Goal: Use online tool/utility: Use online tool/utility

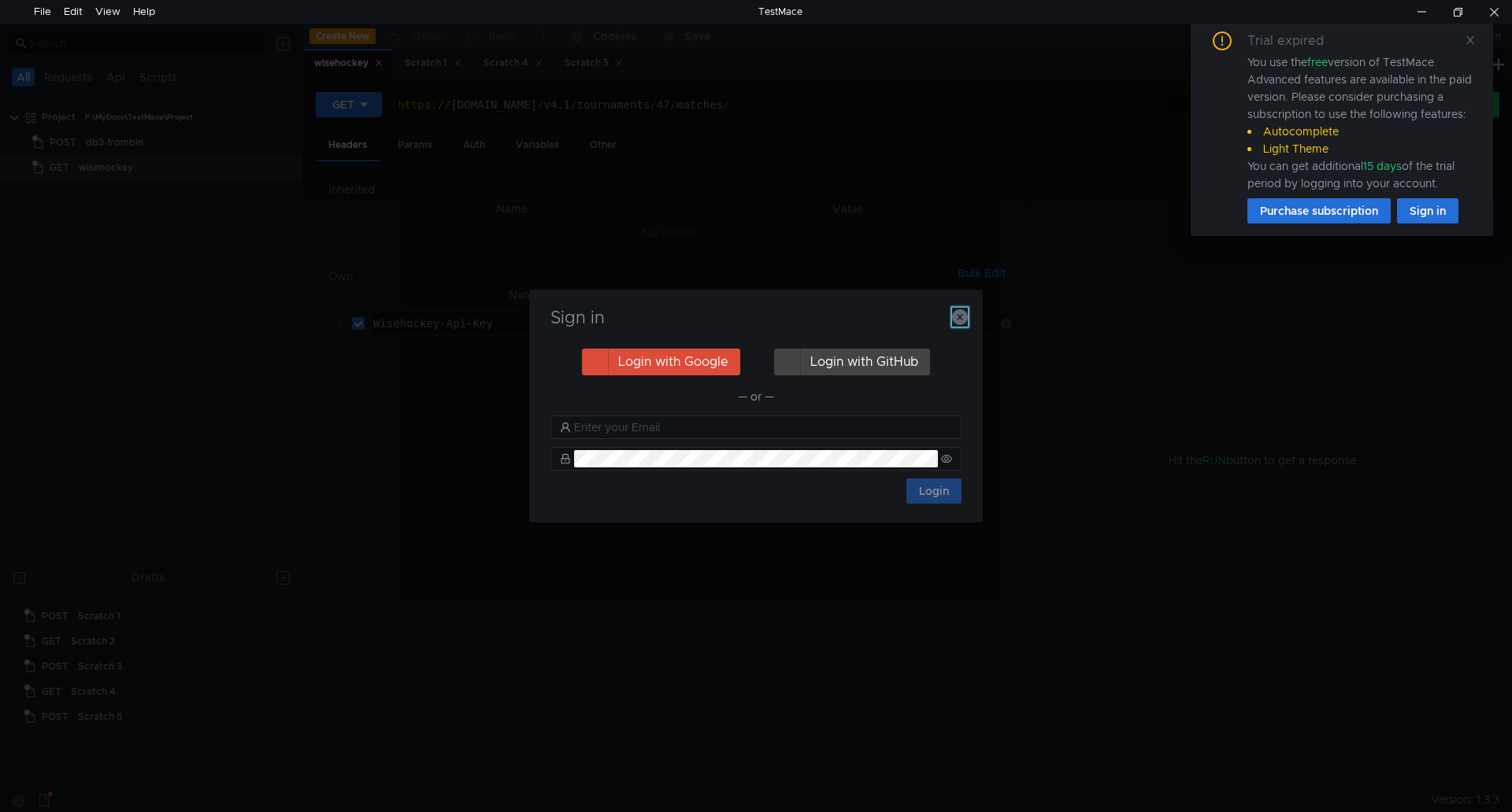
click at [965, 310] on icon "button" at bounding box center [959, 316] width 15 height 15
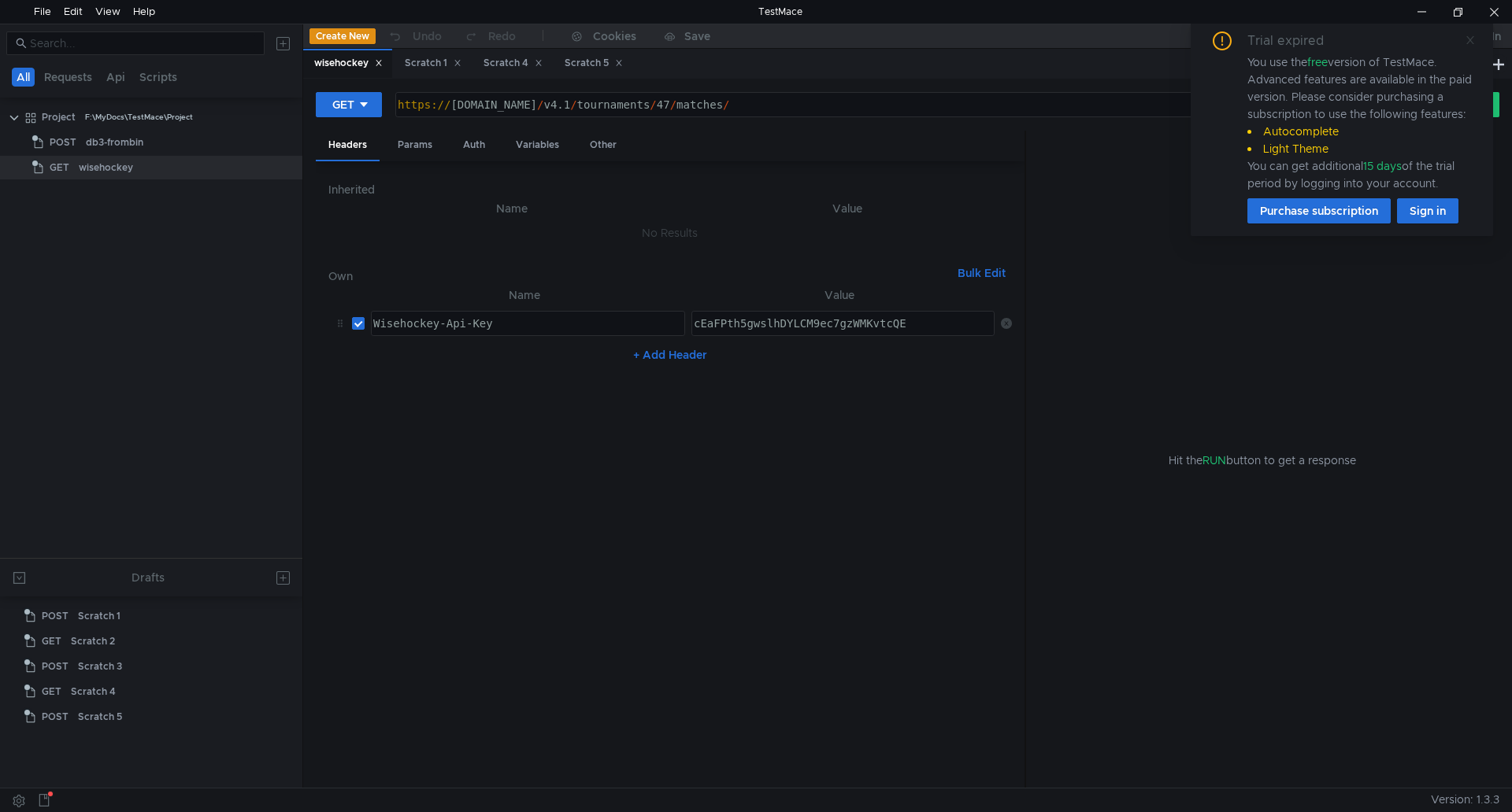
click at [1470, 36] on icon at bounding box center [1471, 40] width 11 height 11
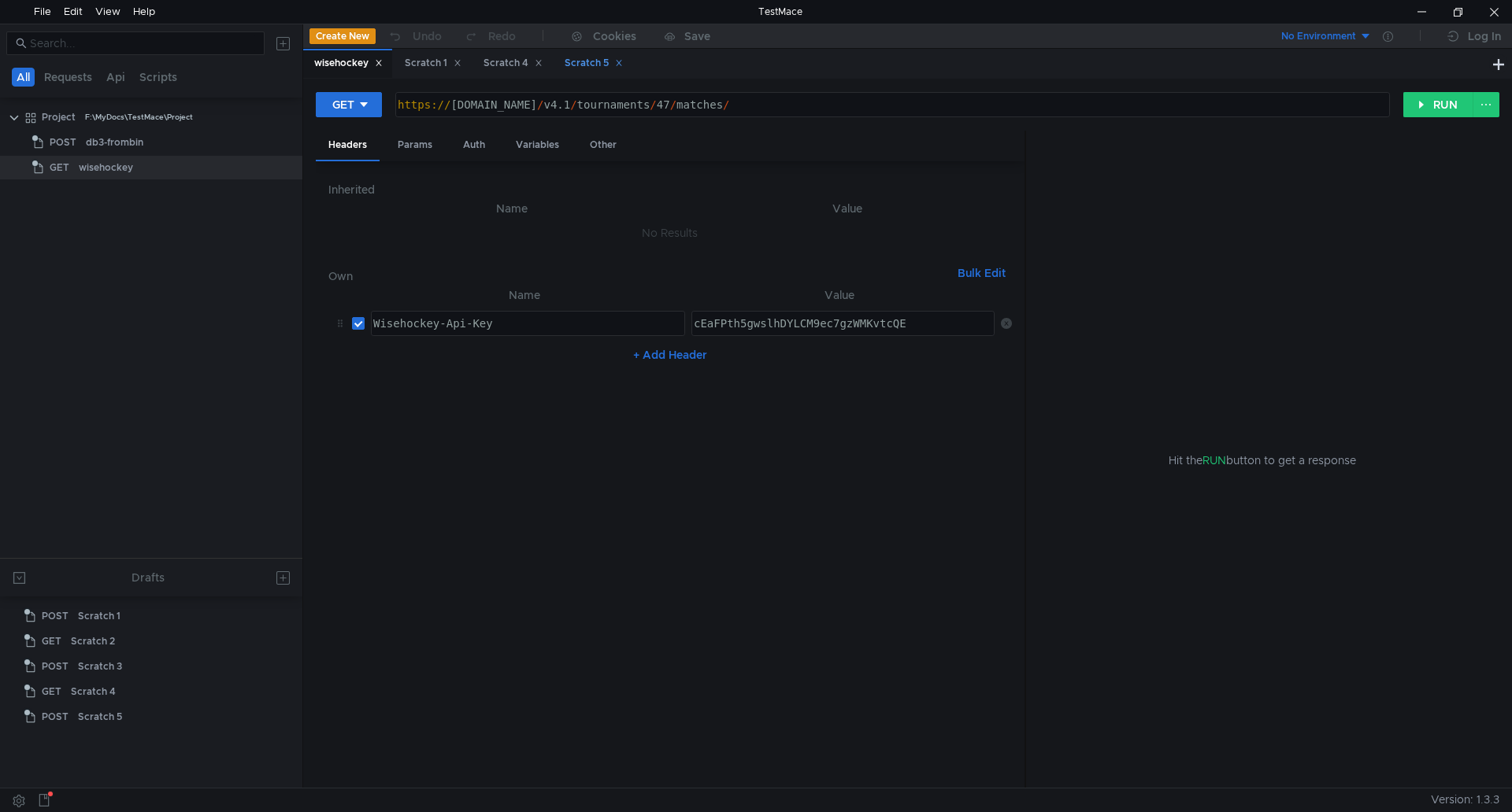
click at [591, 65] on div "Scratch 5" at bounding box center [593, 63] width 59 height 16
click at [623, 64] on icon at bounding box center [619, 63] width 8 height 8
click at [509, 59] on div "Scratch 4" at bounding box center [513, 63] width 60 height 16
drag, startPoint x: 444, startPoint y: 104, endPoint x: 501, endPoint y: 104, distance: 57.0
click at [501, 104] on div "http:// db3.local / ru / api / json / export / cib_cluboperators /" at bounding box center [891, 117] width 993 height 38
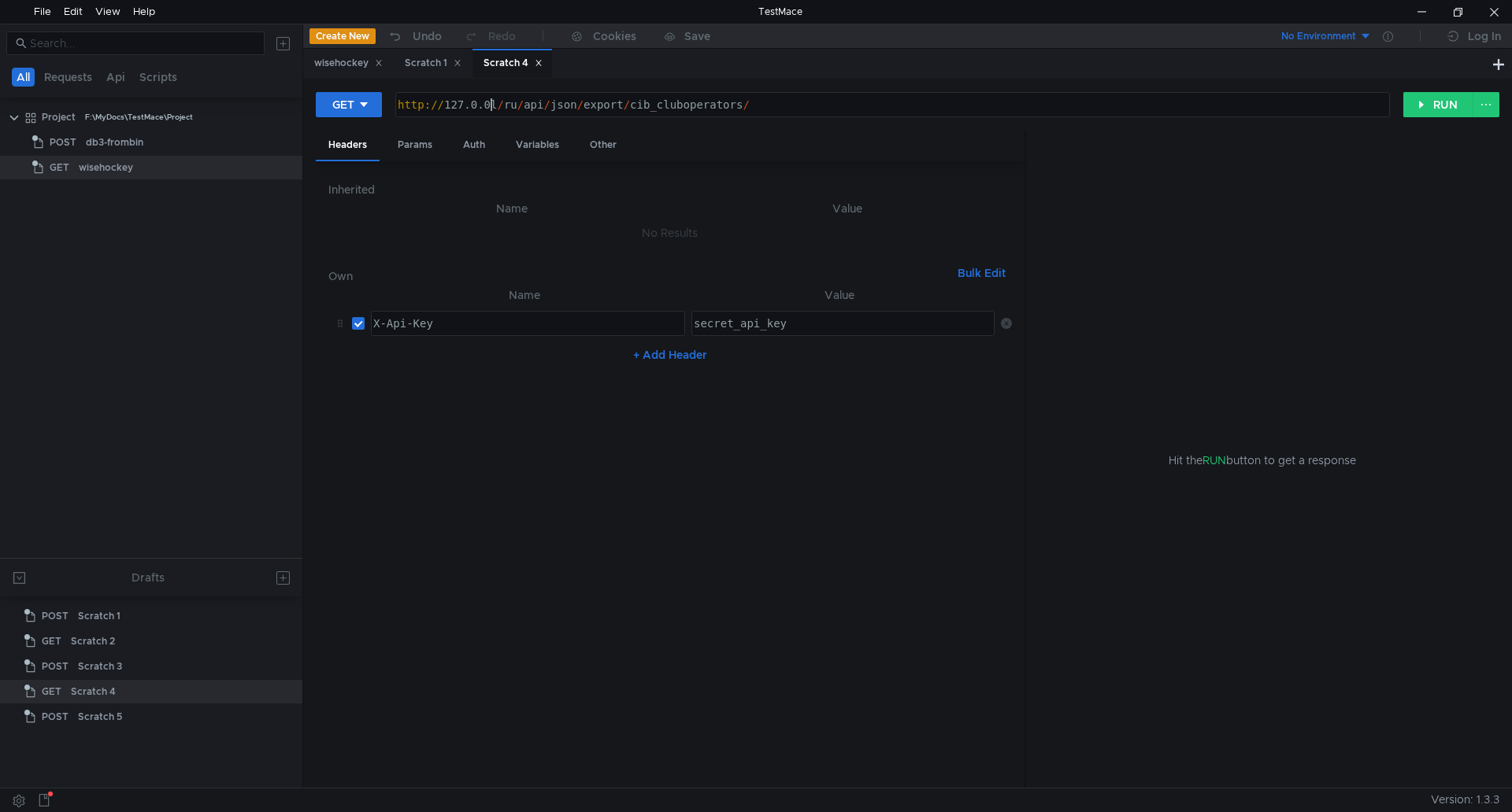
scroll to position [0, 8]
click at [1442, 107] on button "RUN" at bounding box center [1438, 105] width 70 height 25
click at [1419, 110] on button "RUN" at bounding box center [1438, 105] width 70 height 25
drag, startPoint x: 441, startPoint y: 105, endPoint x: 500, endPoint y: 105, distance: 59.0
click at [500, 105] on div "http:// 127.0.0.l / ru / api / json / export / cib_cluboperators /" at bounding box center [891, 117] width 993 height 38
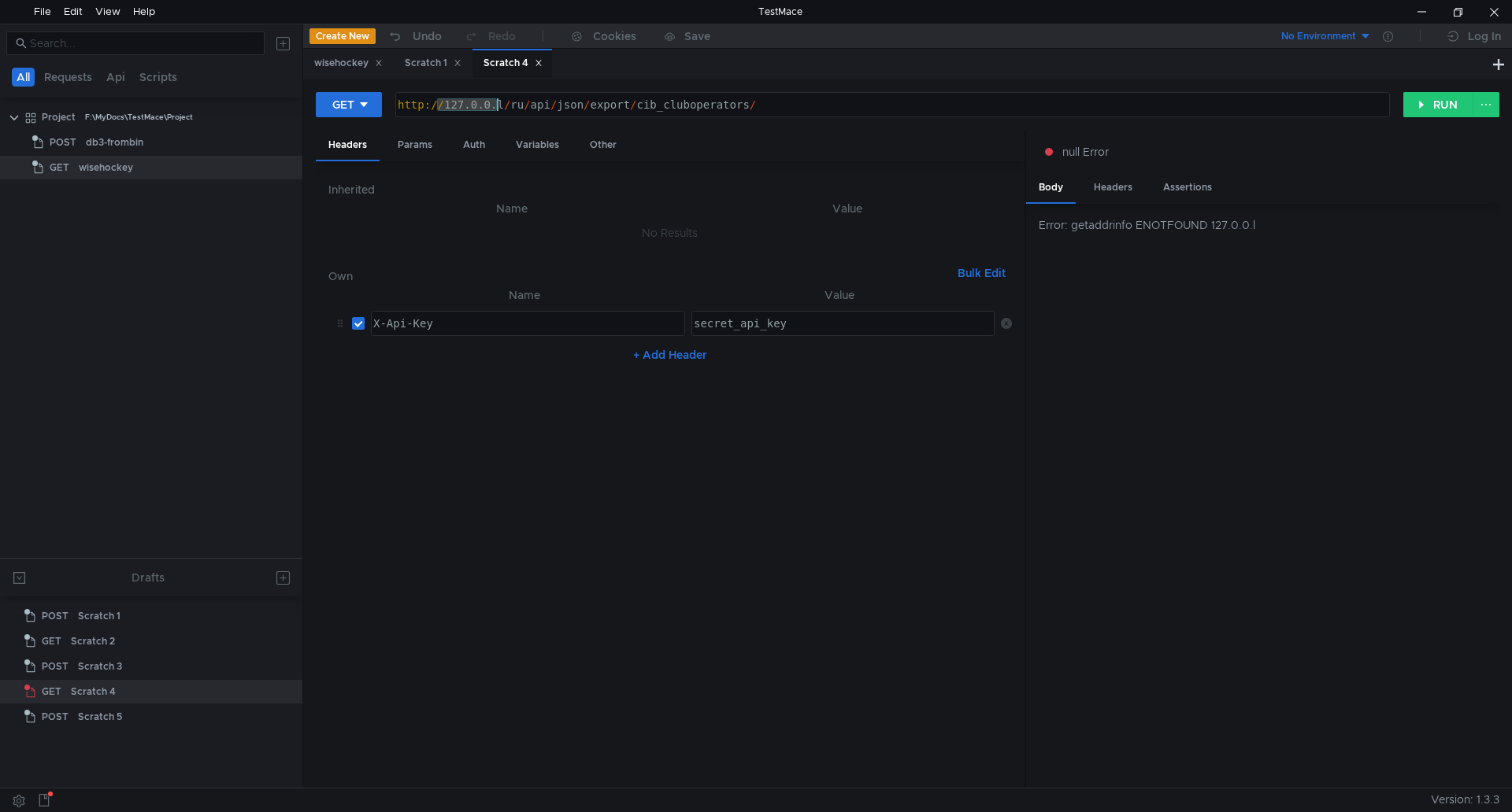
click at [476, 104] on div "http:// 127.0.0.l / ru / api / json / export / cib_cluboperators /" at bounding box center [892, 105] width 993 height 23
drag, startPoint x: 444, startPoint y: 105, endPoint x: 501, endPoint y: 106, distance: 57.0
click at [501, 106] on div "http:// 127.0.0.l / ru / api / json / export / cib_cluboperators /" at bounding box center [891, 117] width 993 height 38
type textarea "[URL]"
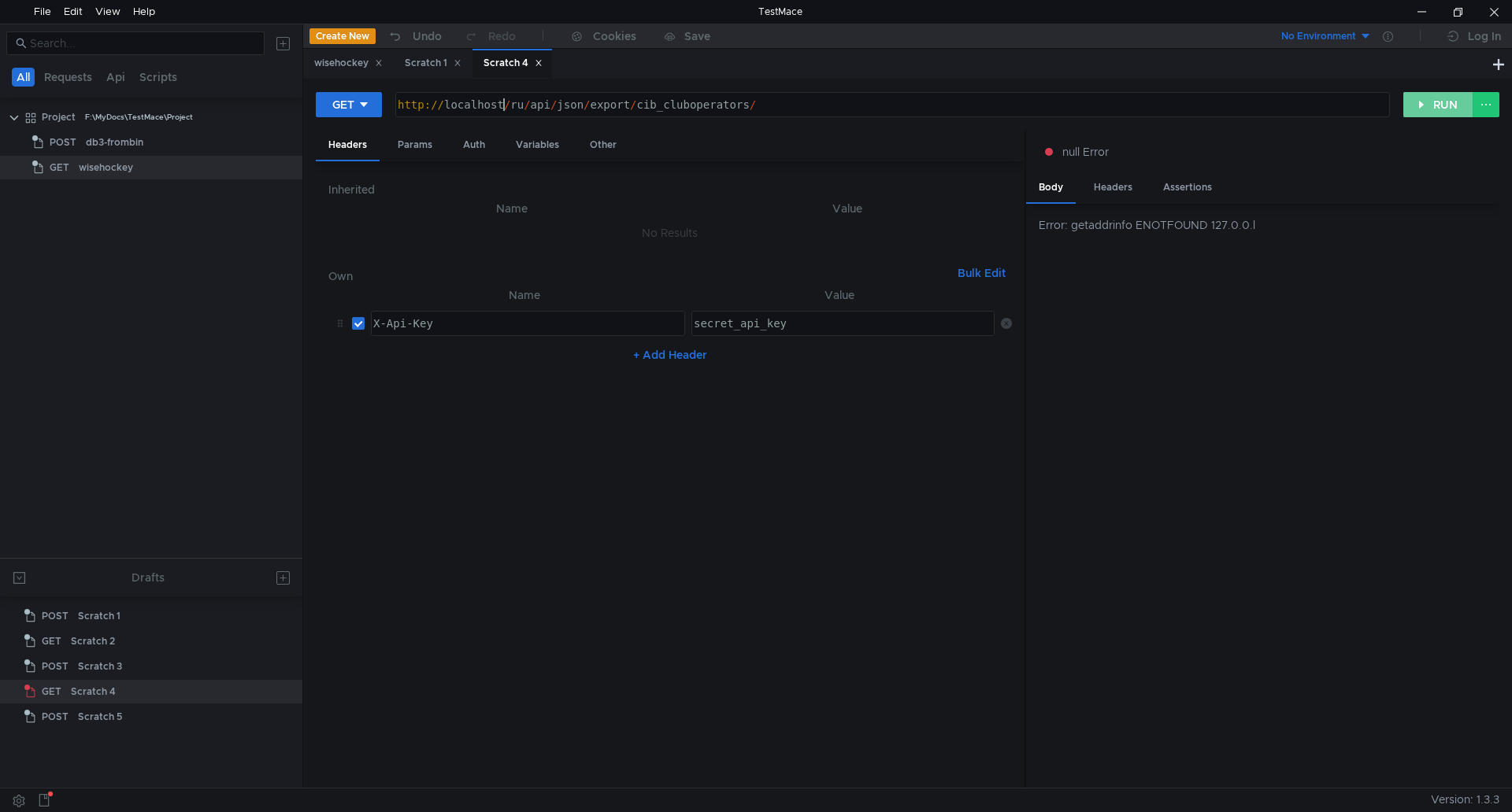
click at [1431, 107] on button "RUN" at bounding box center [1438, 105] width 70 height 25
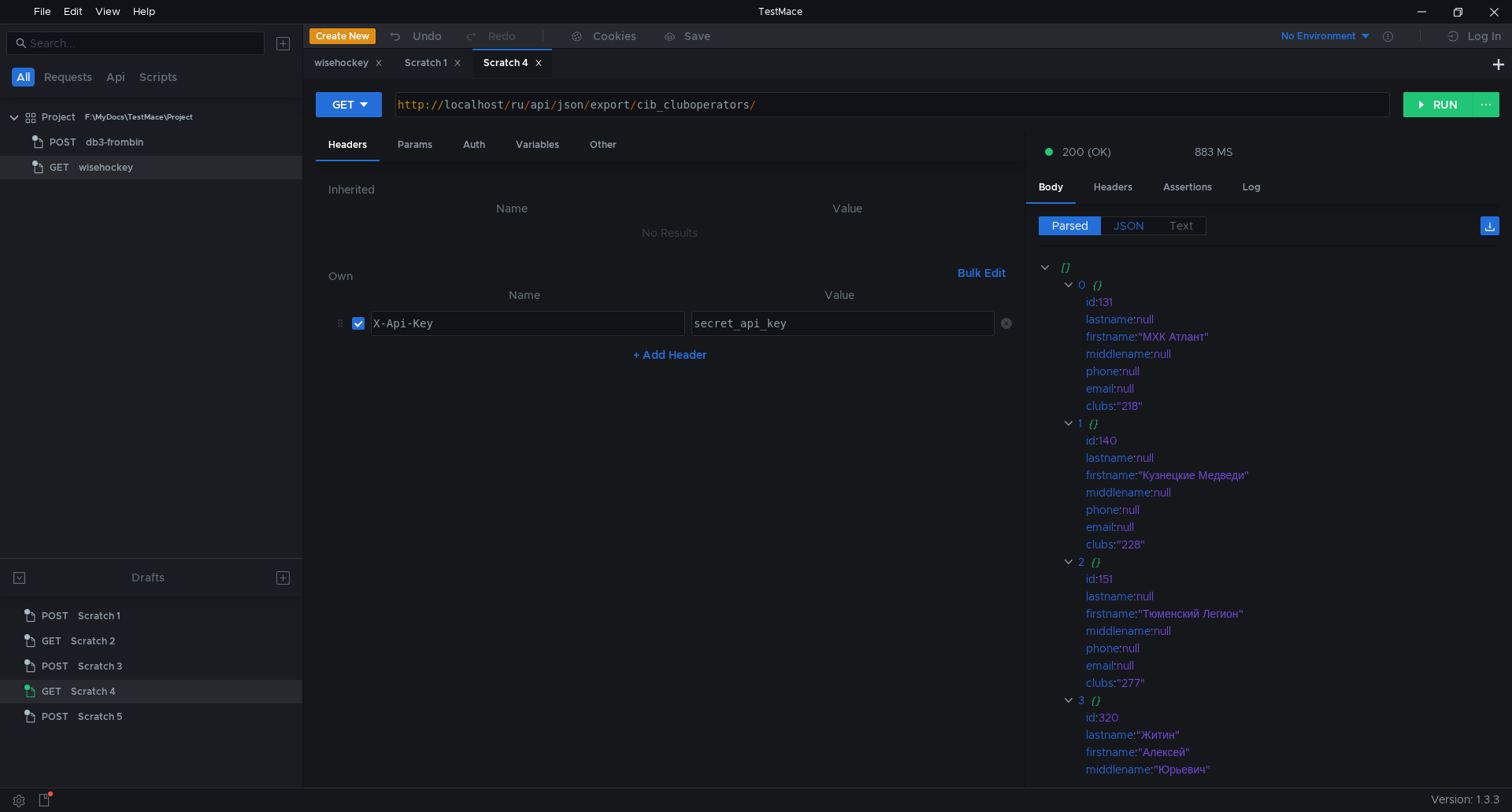
click at [1129, 227] on span "JSON" at bounding box center [1129, 226] width 31 height 14
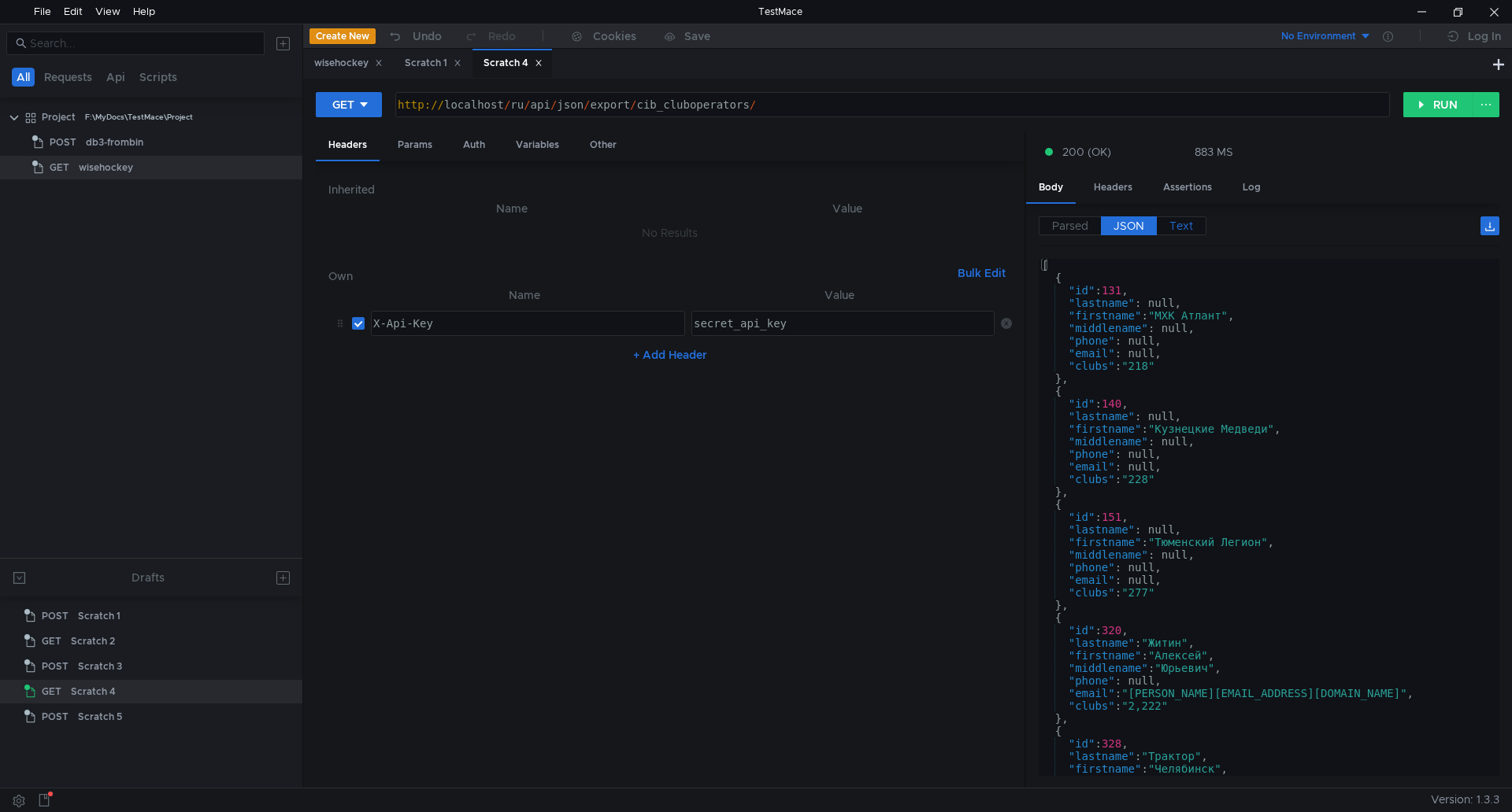
click at [1184, 230] on label "Text" at bounding box center [1181, 225] width 50 height 19
click at [1178, 229] on span "Text" at bounding box center [1181, 226] width 23 height 14
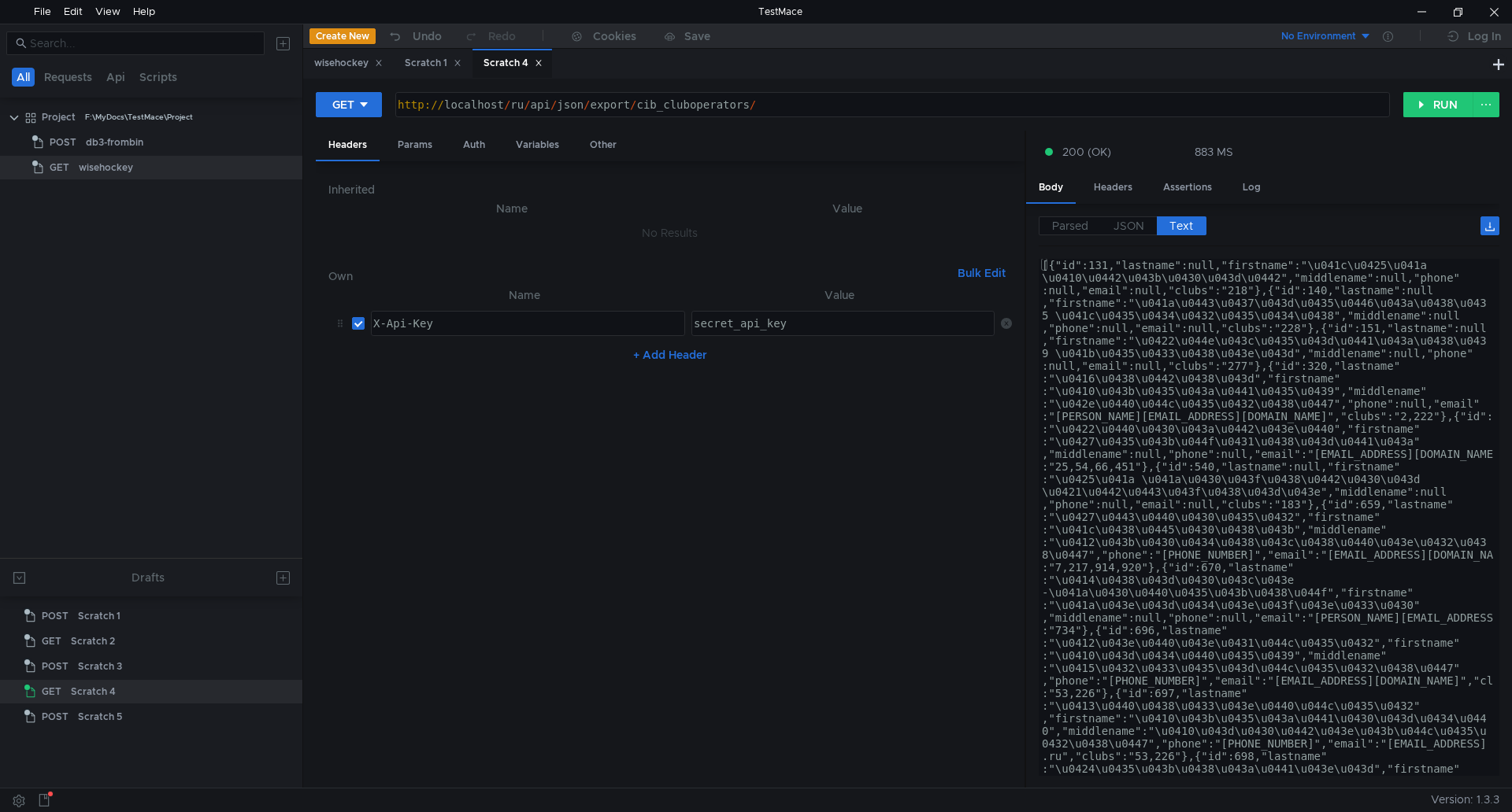
type textarea "[{"id":131,"lastname":null,"firstname":"\u041c\u0425\u041a \u0410\u0442\u043b\u…"
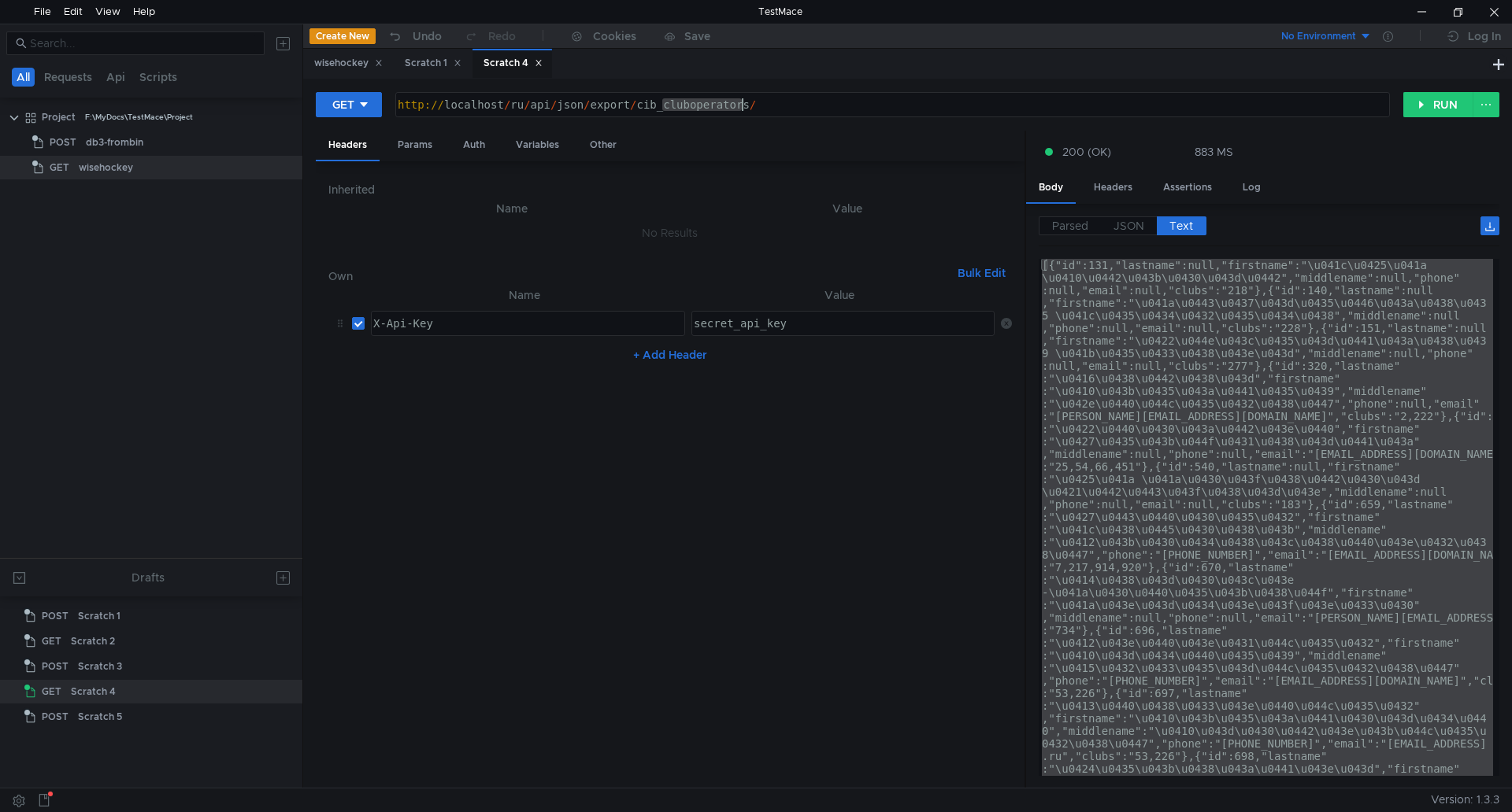
drag, startPoint x: 663, startPoint y: 104, endPoint x: 747, endPoint y: 105, distance: 84.0
click at [747, 105] on div "http:// localhost / ru / api / json / export / cib_cluboperators /" at bounding box center [891, 117] width 993 height 38
click at [1418, 5] on div at bounding box center [1421, 12] width 36 height 23
click at [692, 108] on div "http:// localhost / ru / api / json / export / cib_cluboperators /" at bounding box center [892, 105] width 993 height 23
click at [683, 109] on div "http:// localhost / ru / api / json / export / cib_cluboperators /" at bounding box center [891, 117] width 993 height 38
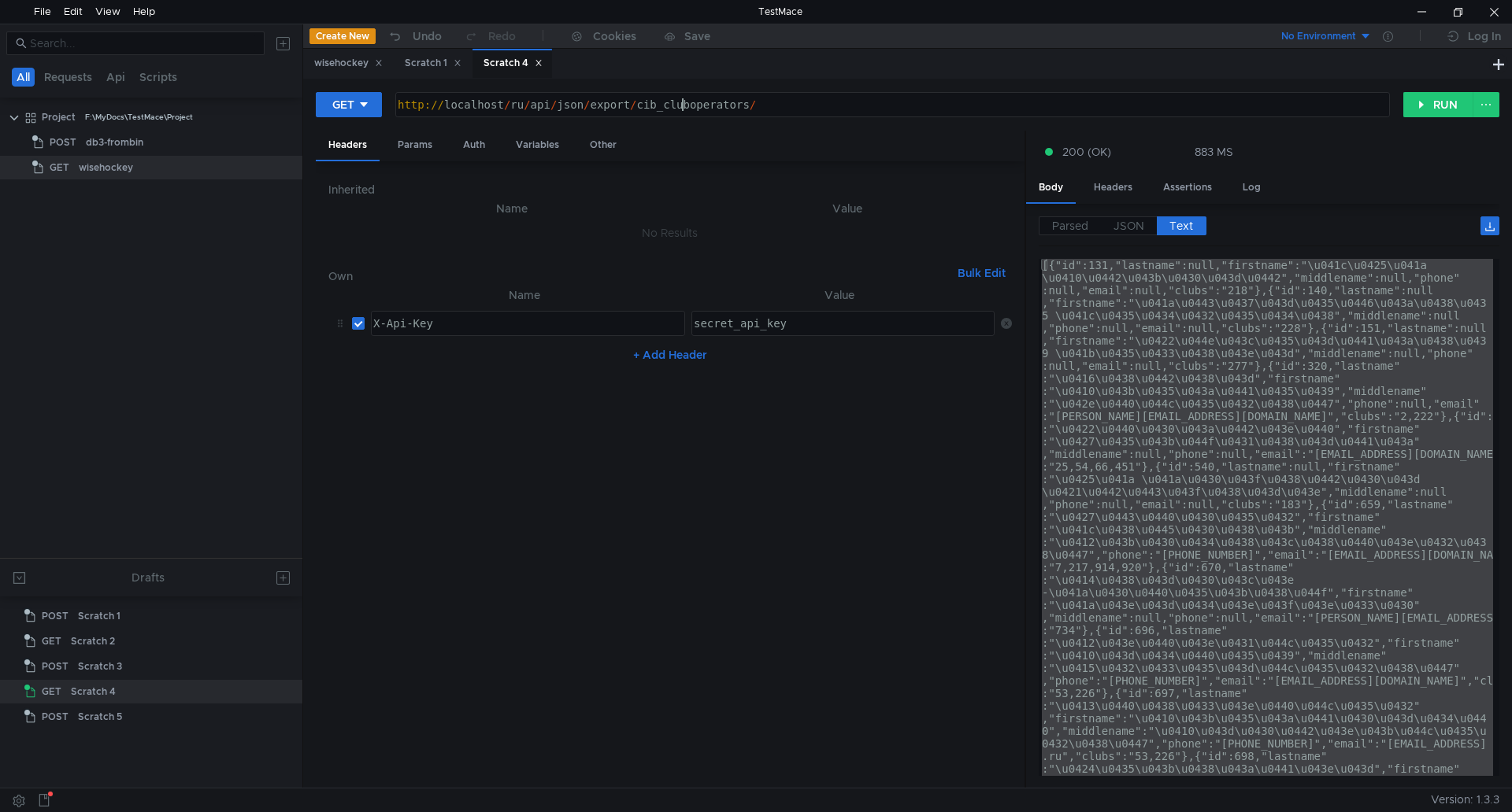
click at [684, 109] on div "http:// localhost / ru / api / json / export / cib_cluboperators /" at bounding box center [891, 117] width 993 height 38
paste textarea "_roles"
type textarea "[URL]"
click at [1431, 101] on button "RUN" at bounding box center [1438, 105] width 70 height 25
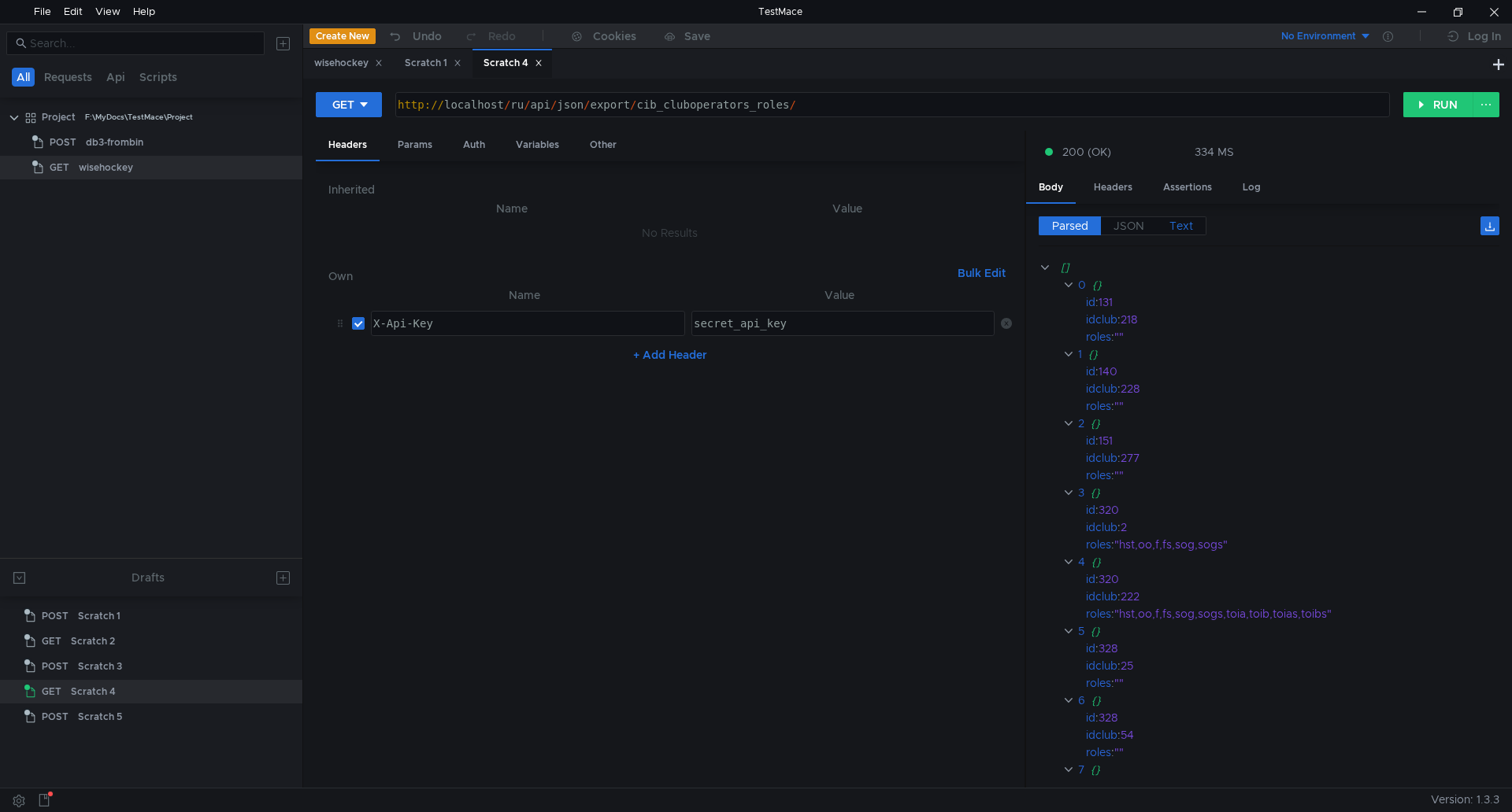
click at [1192, 227] on span "Text" at bounding box center [1181, 226] width 23 height 14
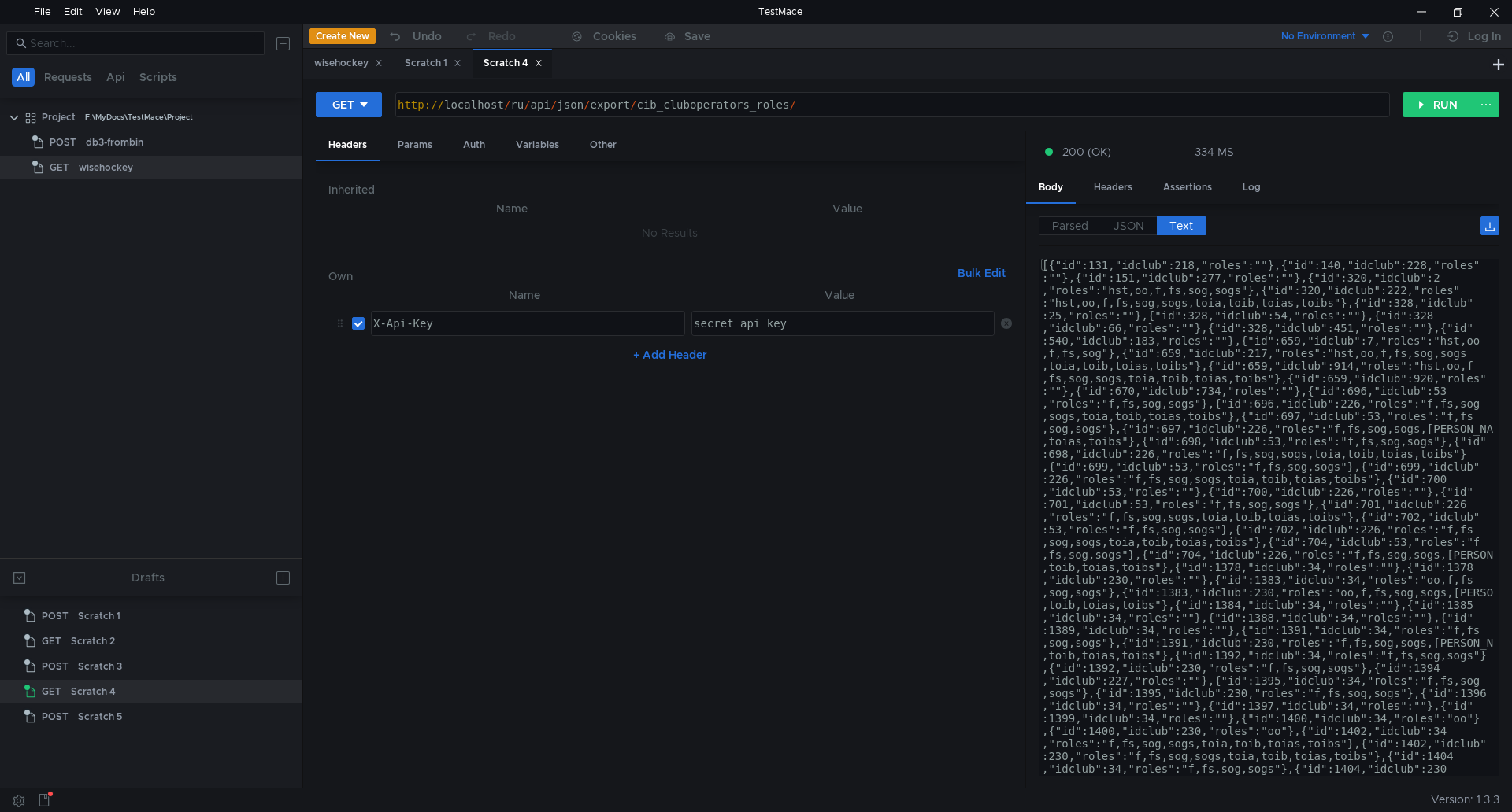
type textarea "[{"id":131,"idclub":218,"roles":""},{"id":140,"idclub":228,"roles":""},{"id":15…"
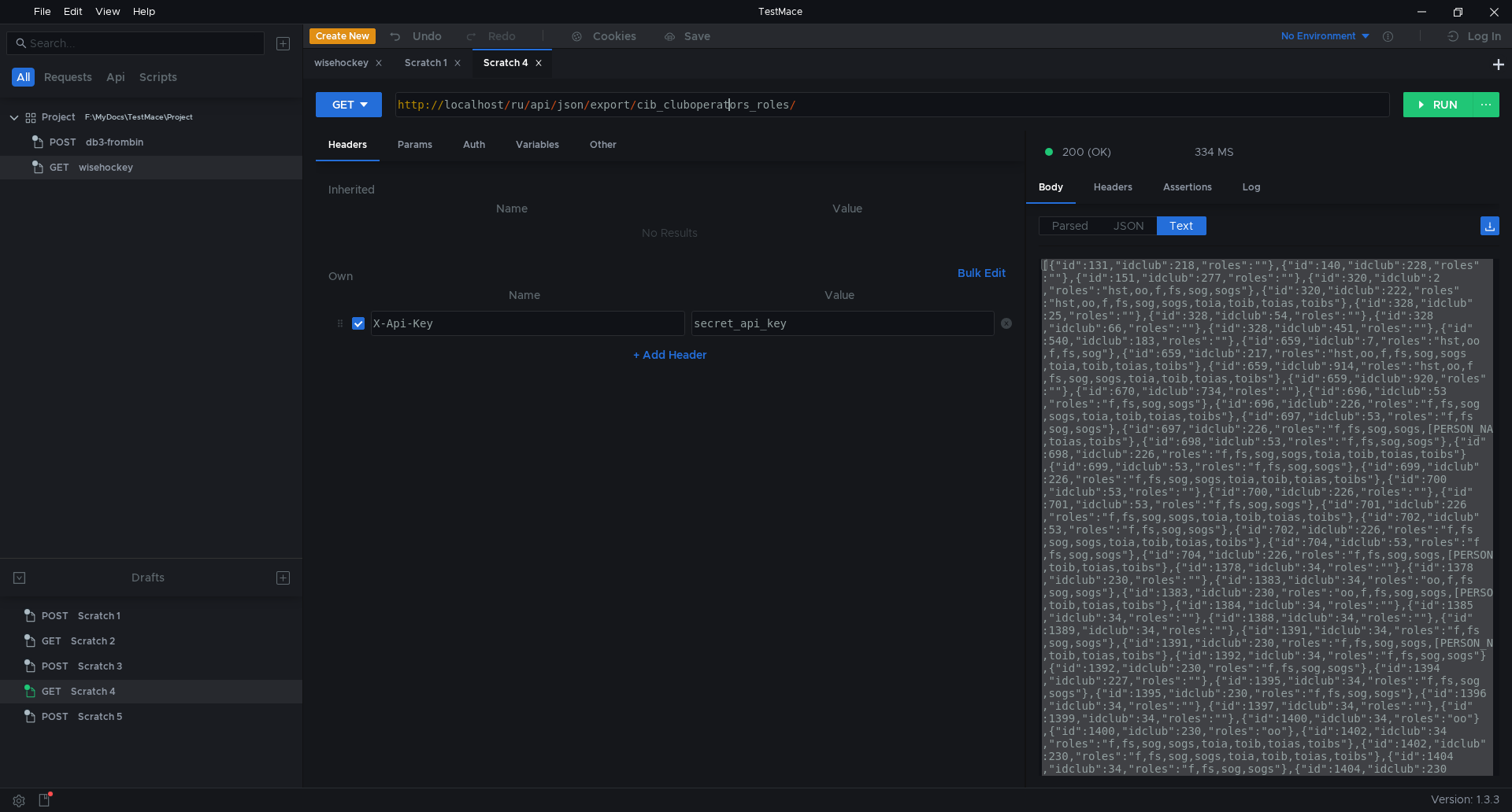
click at [727, 104] on div "http:// localhost / ru / api / json / export / cib_cluboperators_roles /" at bounding box center [891, 117] width 993 height 38
click at [1415, 4] on div at bounding box center [1421, 12] width 36 height 23
